Goal: Task Accomplishment & Management: Complete application form

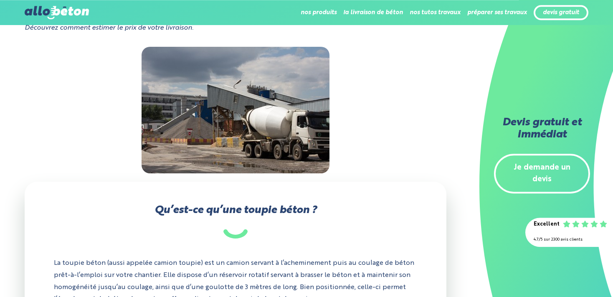
scroll to position [132, 0]
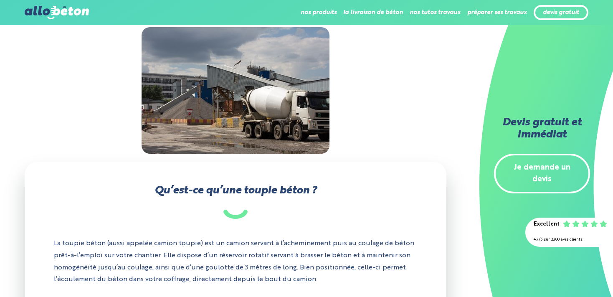
click at [534, 162] on link "Je demande un devis" at bounding box center [542, 174] width 96 height 40
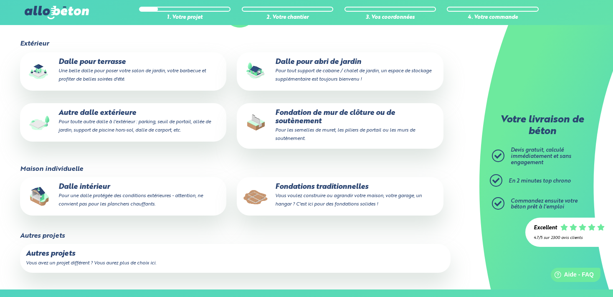
scroll to position [132, 0]
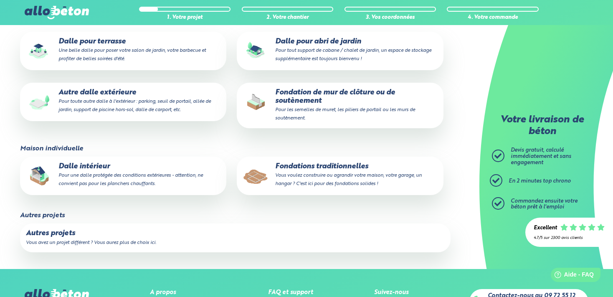
click at [100, 181] on small "Pour une dalle protégée des conditions extérieures - attention, ne convient pas…" at bounding box center [130, 179] width 144 height 13
click at [0, 0] on input "Dalle intérieur Pour une dalle protégée des conditions extérieures - attention,…" at bounding box center [0, 0] width 0 height 0
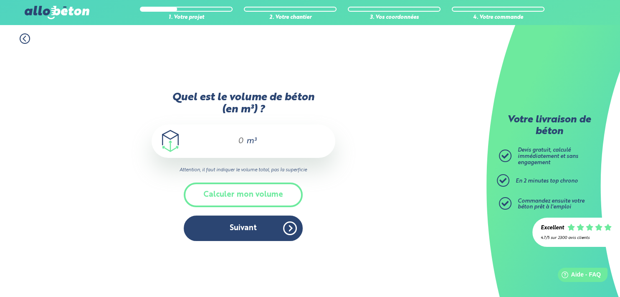
drag, startPoint x: 241, startPoint y: 139, endPoint x: 236, endPoint y: 139, distance: 5.4
click at [236, 139] on input "Quel est le volume de béton (en m³) ?" at bounding box center [237, 141] width 14 height 10
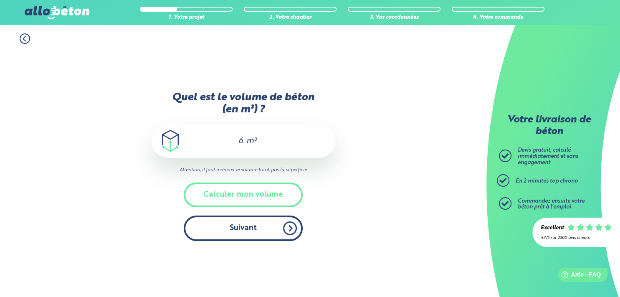
type input "6"
click at [227, 232] on button "Suivant" at bounding box center [243, 227] width 119 height 25
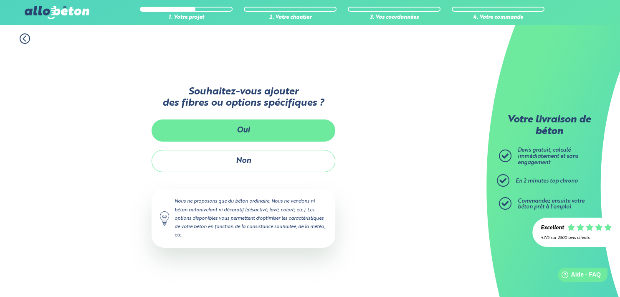
click at [235, 136] on button "Oui" at bounding box center [244, 130] width 184 height 22
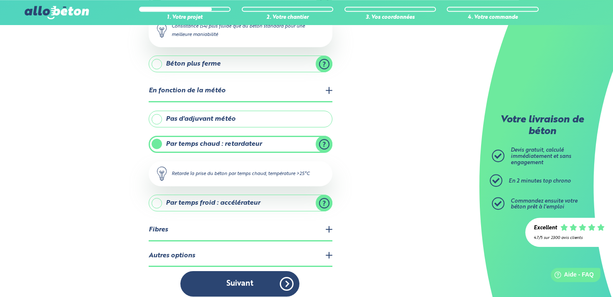
scroll to position [147, 0]
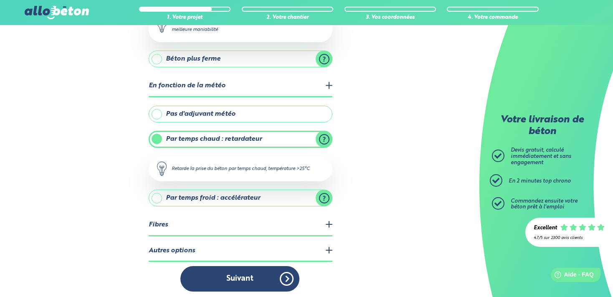
click at [171, 222] on legend "Fibres" at bounding box center [241, 225] width 184 height 21
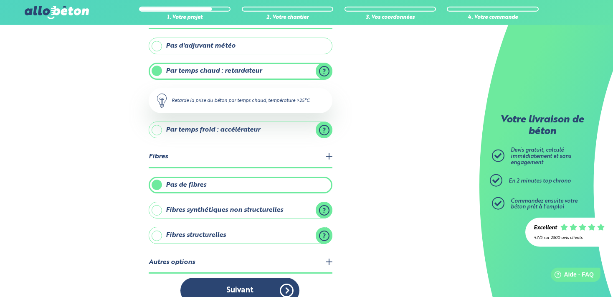
scroll to position [226, 0]
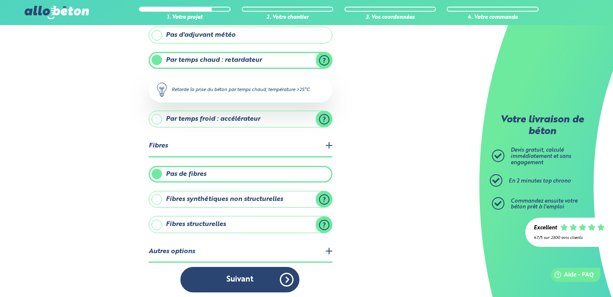
click at [189, 248] on legend "Autres options" at bounding box center [241, 251] width 184 height 21
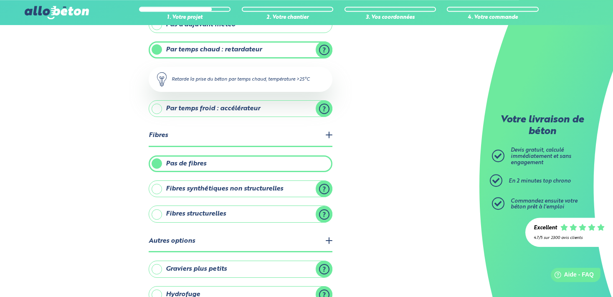
scroll to position [281, 0]
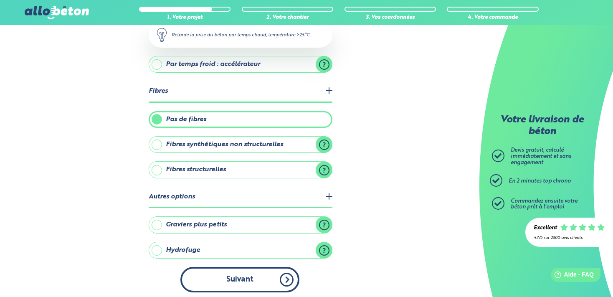
click at [226, 273] on button "Suivant" at bounding box center [239, 279] width 119 height 25
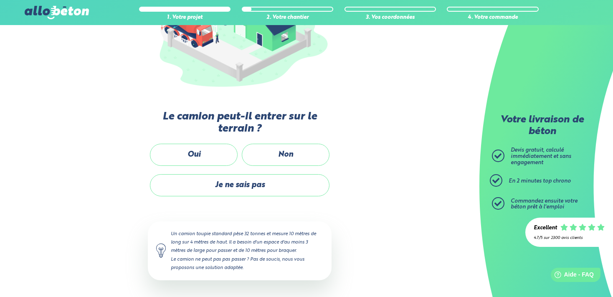
scroll to position [144, 0]
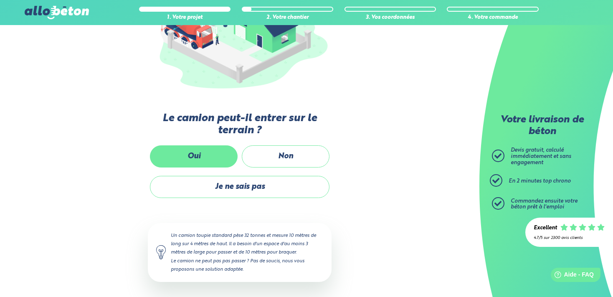
click at [199, 159] on label "Oui" at bounding box center [194, 156] width 88 height 22
click at [0, 0] on input "Oui" at bounding box center [0, 0] width 0 height 0
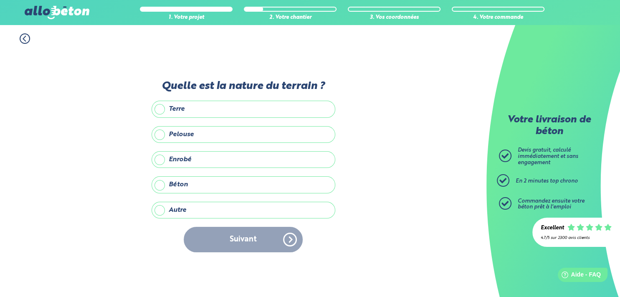
click at [169, 212] on label "Autre" at bounding box center [244, 210] width 184 height 17
click at [0, 0] on input "Autre" at bounding box center [0, 0] width 0 height 0
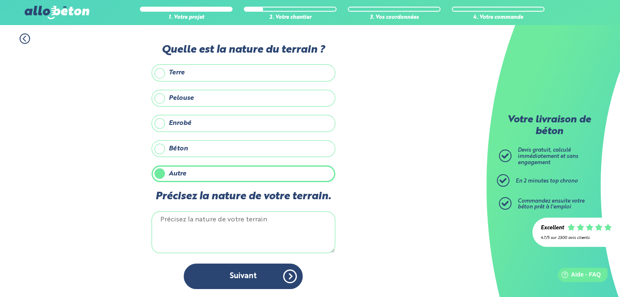
click at [180, 223] on textarea "Précisez la nature de votre terrain." at bounding box center [244, 232] width 184 height 42
type textarea "g"
click at [159, 126] on label "Enrobé" at bounding box center [244, 123] width 184 height 17
click at [0, 0] on input "Enrobé" at bounding box center [0, 0] width 0 height 0
click at [157, 170] on label "Autre" at bounding box center [244, 173] width 184 height 17
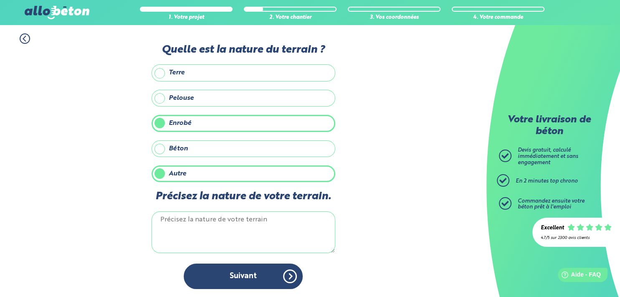
click at [0, 0] on input "Autre" at bounding box center [0, 0] width 0 height 0
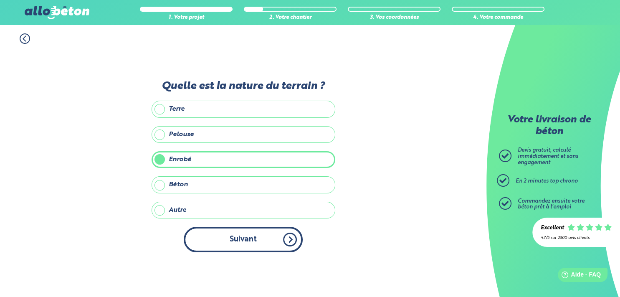
click at [239, 242] on button "Suivant" at bounding box center [243, 239] width 119 height 25
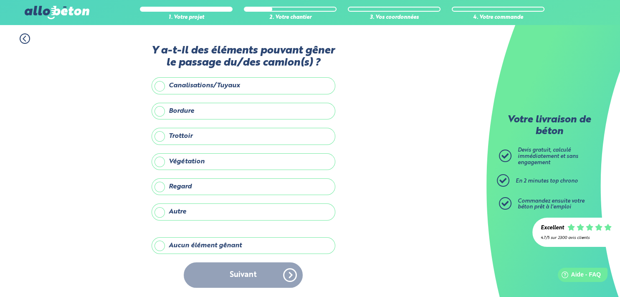
click at [178, 242] on label "Aucun élément gênant" at bounding box center [244, 245] width 184 height 17
click at [0, 0] on input "Aucun élément gênant" at bounding box center [0, 0] width 0 height 0
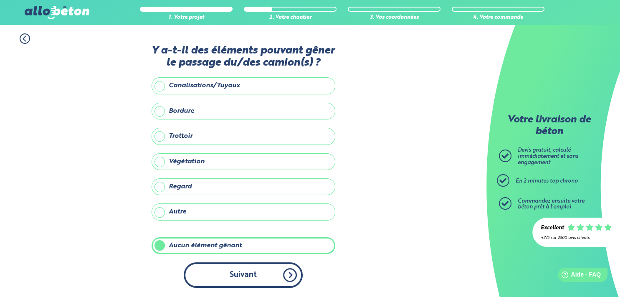
click at [250, 272] on button "Suivant" at bounding box center [243, 274] width 119 height 25
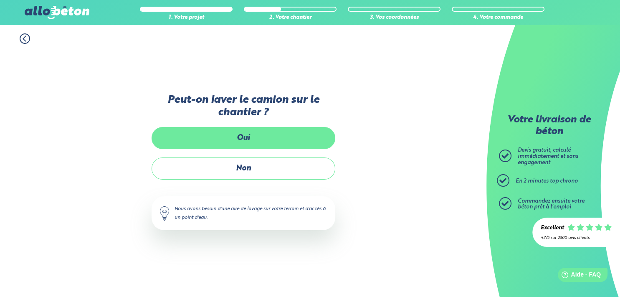
click at [236, 139] on label "Oui" at bounding box center [244, 138] width 184 height 22
click at [0, 0] on input "Oui" at bounding box center [0, 0] width 0 height 0
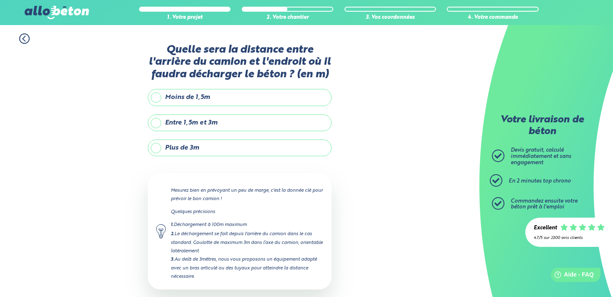
click at [195, 101] on label "Moins de 1,5m" at bounding box center [240, 97] width 184 height 17
click at [0, 0] on input "Moins de 1,5m" at bounding box center [0, 0] width 0 height 0
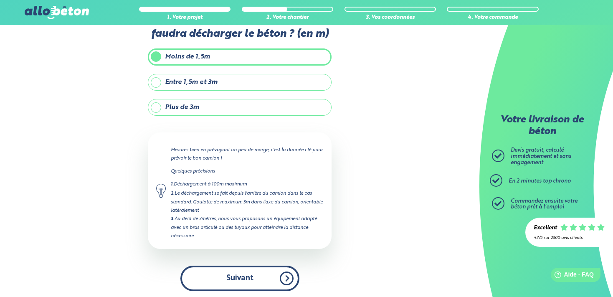
click at [226, 273] on button "Suivant" at bounding box center [239, 278] width 119 height 25
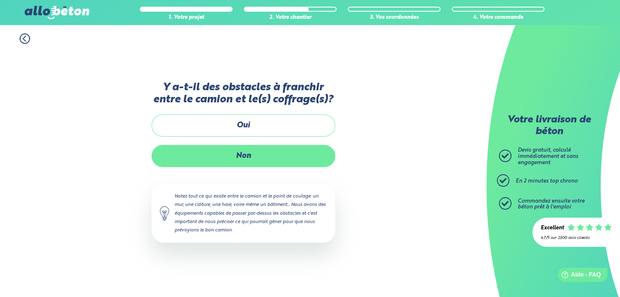
click at [235, 158] on label "Non" at bounding box center [244, 156] width 184 height 22
click at [0, 0] on input "Non" at bounding box center [0, 0] width 0 height 0
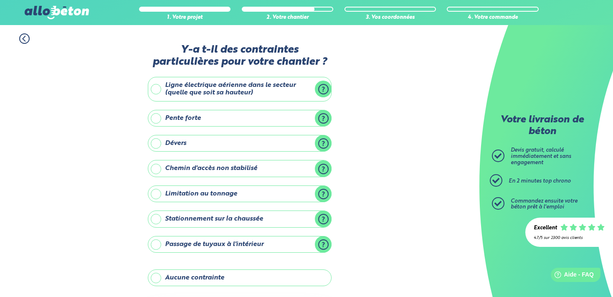
click at [177, 89] on label "Ligne électrique aérienne dans le secteur (quelle que soit sa hauteur)" at bounding box center [240, 89] width 184 height 25
click at [0, 0] on input "Ligne électrique aérienne dans le secteur (quelle que soit sa hauteur)" at bounding box center [0, 0] width 0 height 0
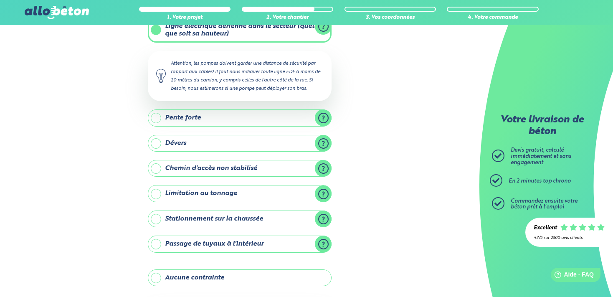
scroll to position [44, 0]
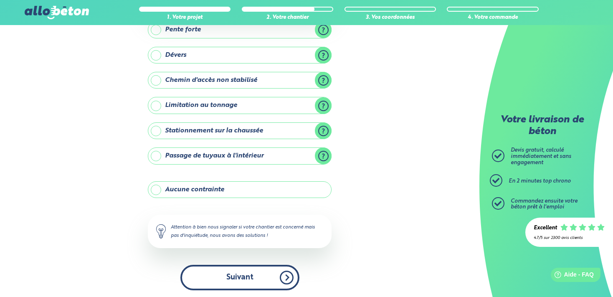
click at [225, 278] on button "Suivant" at bounding box center [239, 277] width 119 height 25
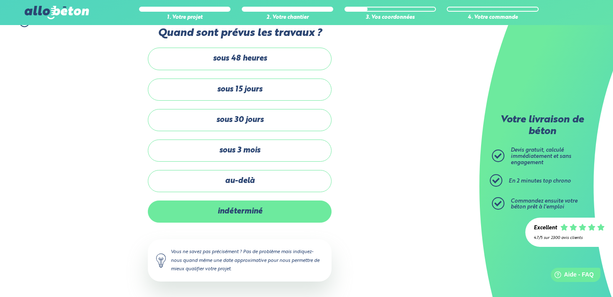
click at [244, 211] on label "indéterminé" at bounding box center [240, 211] width 184 height 22
click at [0, 0] on input "indéterminé" at bounding box center [0, 0] width 0 height 0
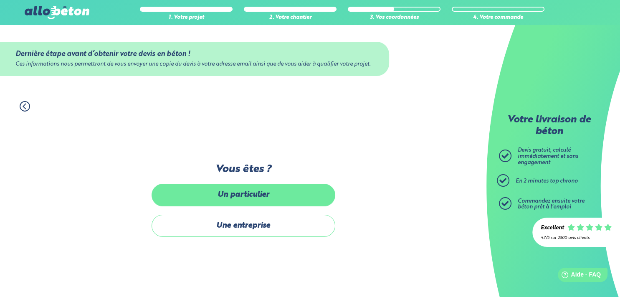
click at [253, 197] on label "Un particulier" at bounding box center [244, 195] width 184 height 22
click at [0, 0] on input "Un particulier" at bounding box center [0, 0] width 0 height 0
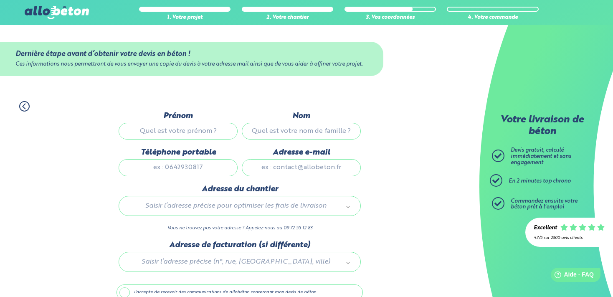
click at [175, 137] on input "Prénom" at bounding box center [178, 131] width 119 height 17
type input "Erwan"
type input "LE GAC"
type input "0617913734"
type input "erwan.legac@hotmail.fr"
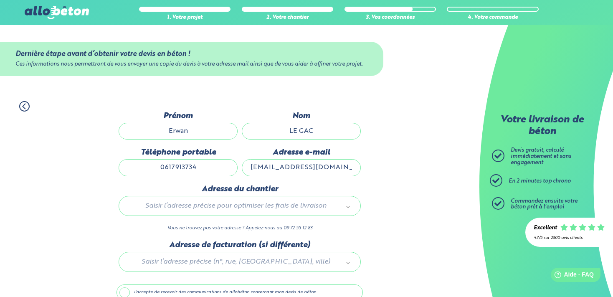
click at [218, 207] on body "09 72 55 12 83 Conseils et Appel Gratuits nos produits le béton prêt à l'emploi…" at bounding box center [306, 169] width 613 height 338
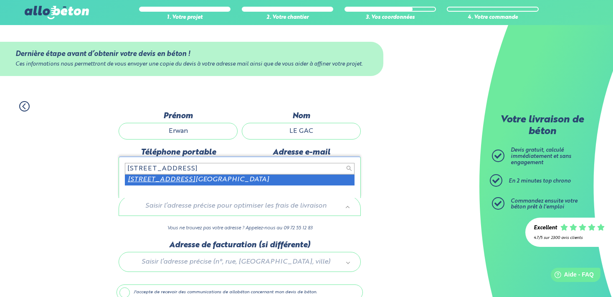
type input "9 rue des merisiers 76610"
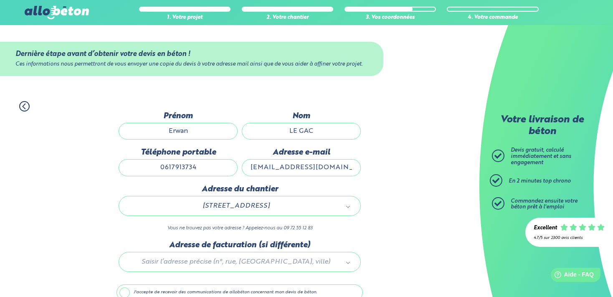
scroll to position [43, 0]
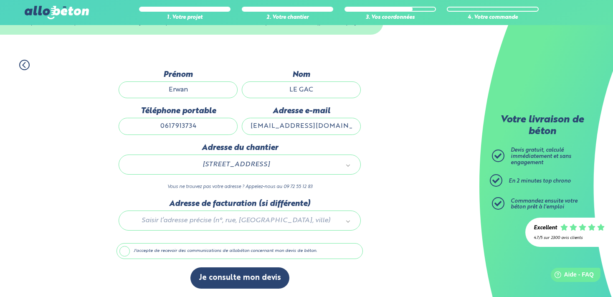
click at [149, 252] on label "J'accepte de recevoir des communications de allobéton concernant mon devis de b…" at bounding box center [239, 251] width 246 height 16
click at [0, 0] on input "J'accepte de recevoir des communications de allobéton concernant mon devis de b…" at bounding box center [0, 0] width 0 height 0
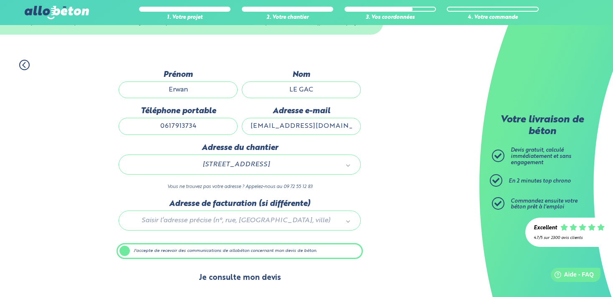
click at [237, 277] on button "Je consulte mon devis" at bounding box center [239, 277] width 99 height 21
